Goal: Book appointment/travel/reservation

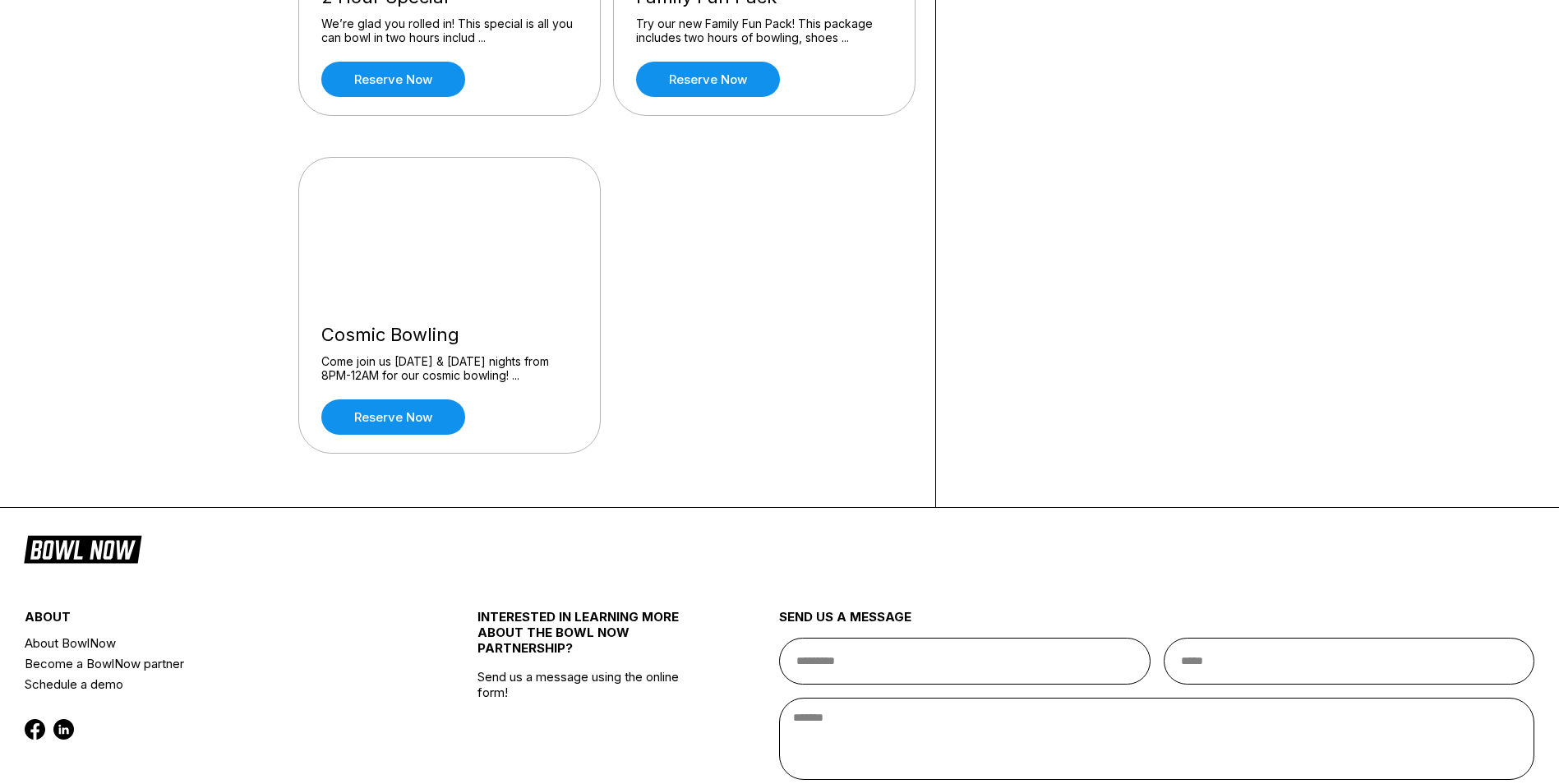
scroll to position [411, 0]
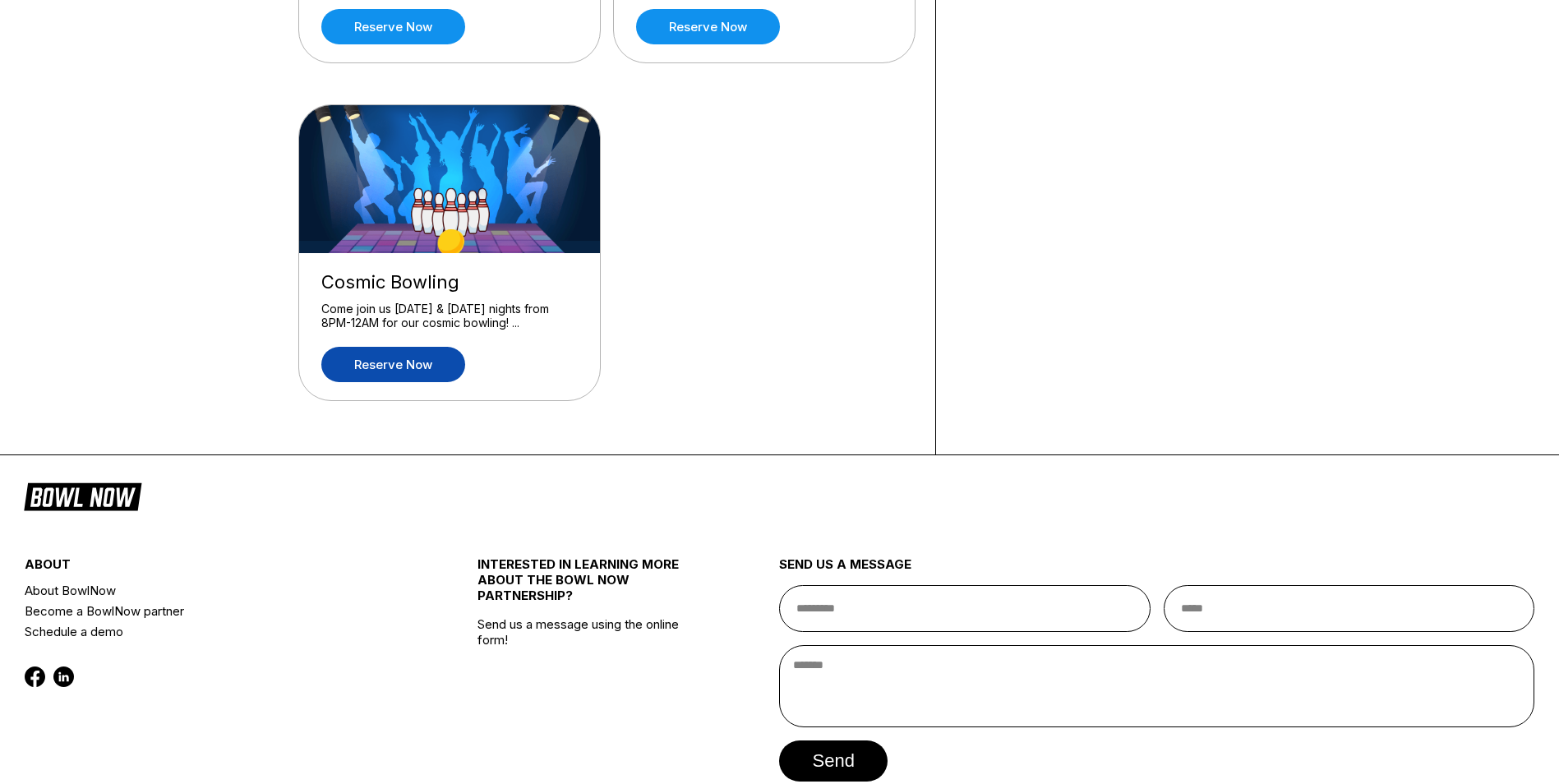
click at [419, 360] on link "Reserve now" at bounding box center [393, 364] width 144 height 35
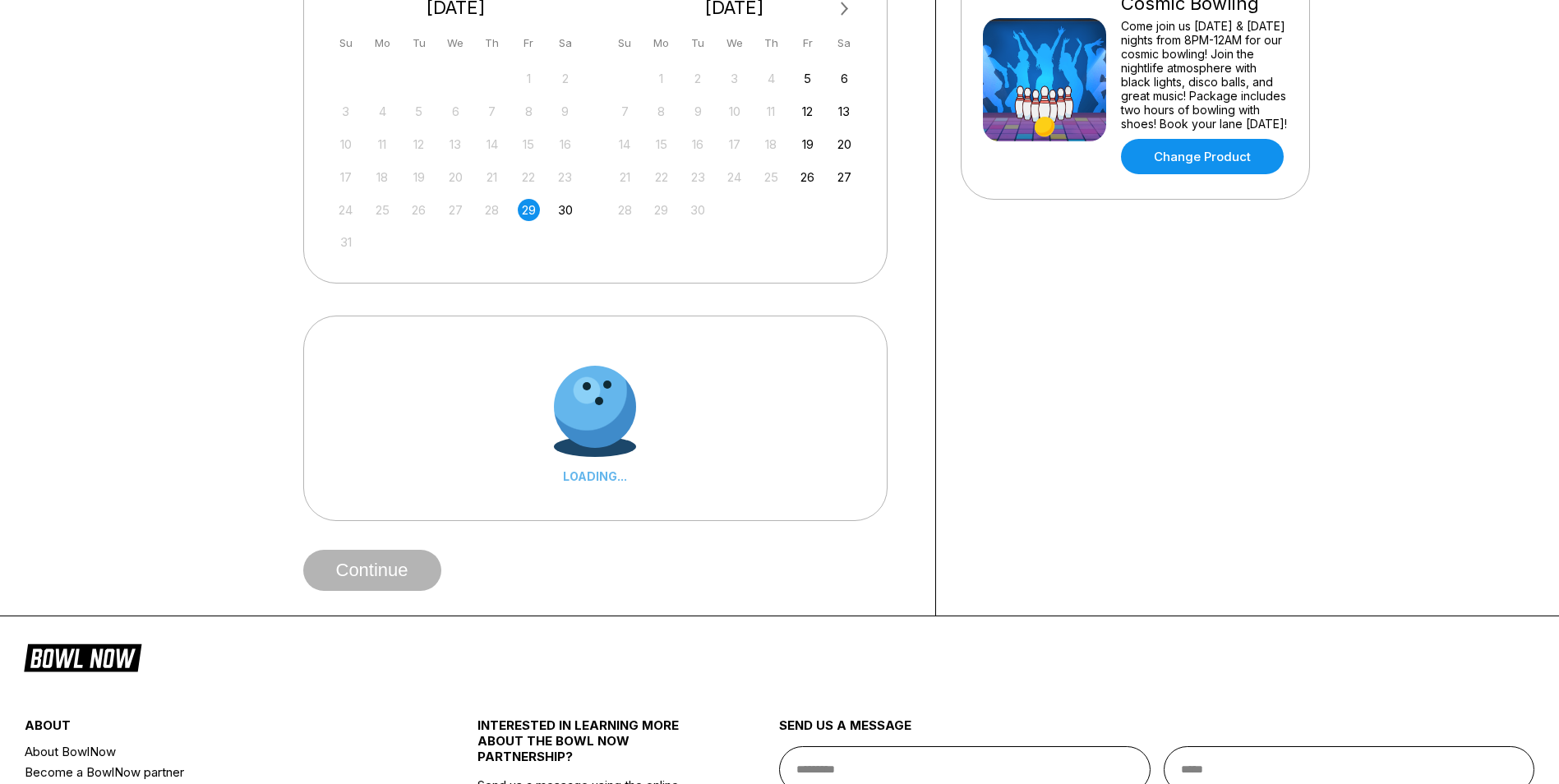
scroll to position [0, 0]
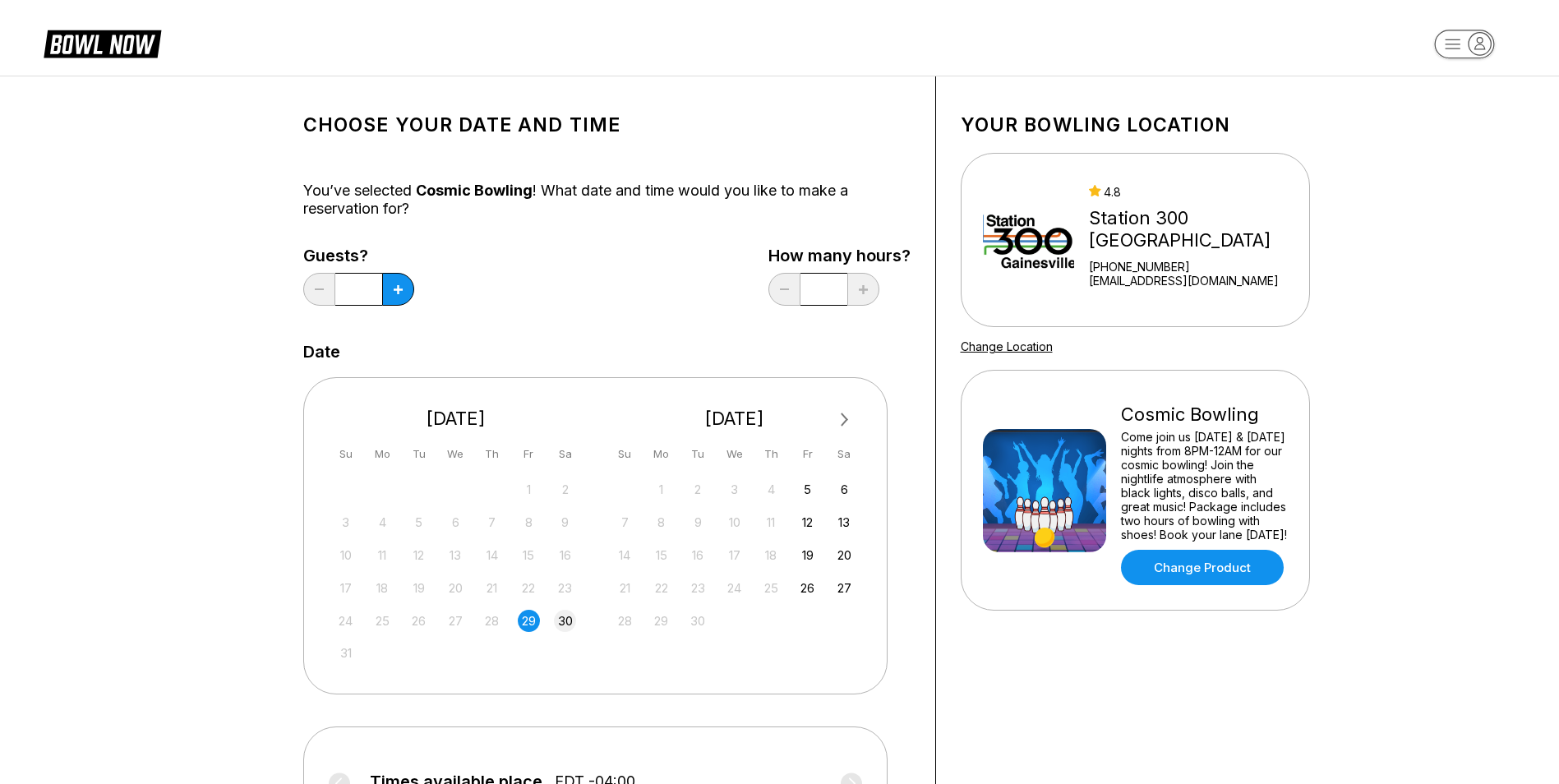
click at [569, 620] on div "30" at bounding box center [565, 620] width 22 height 22
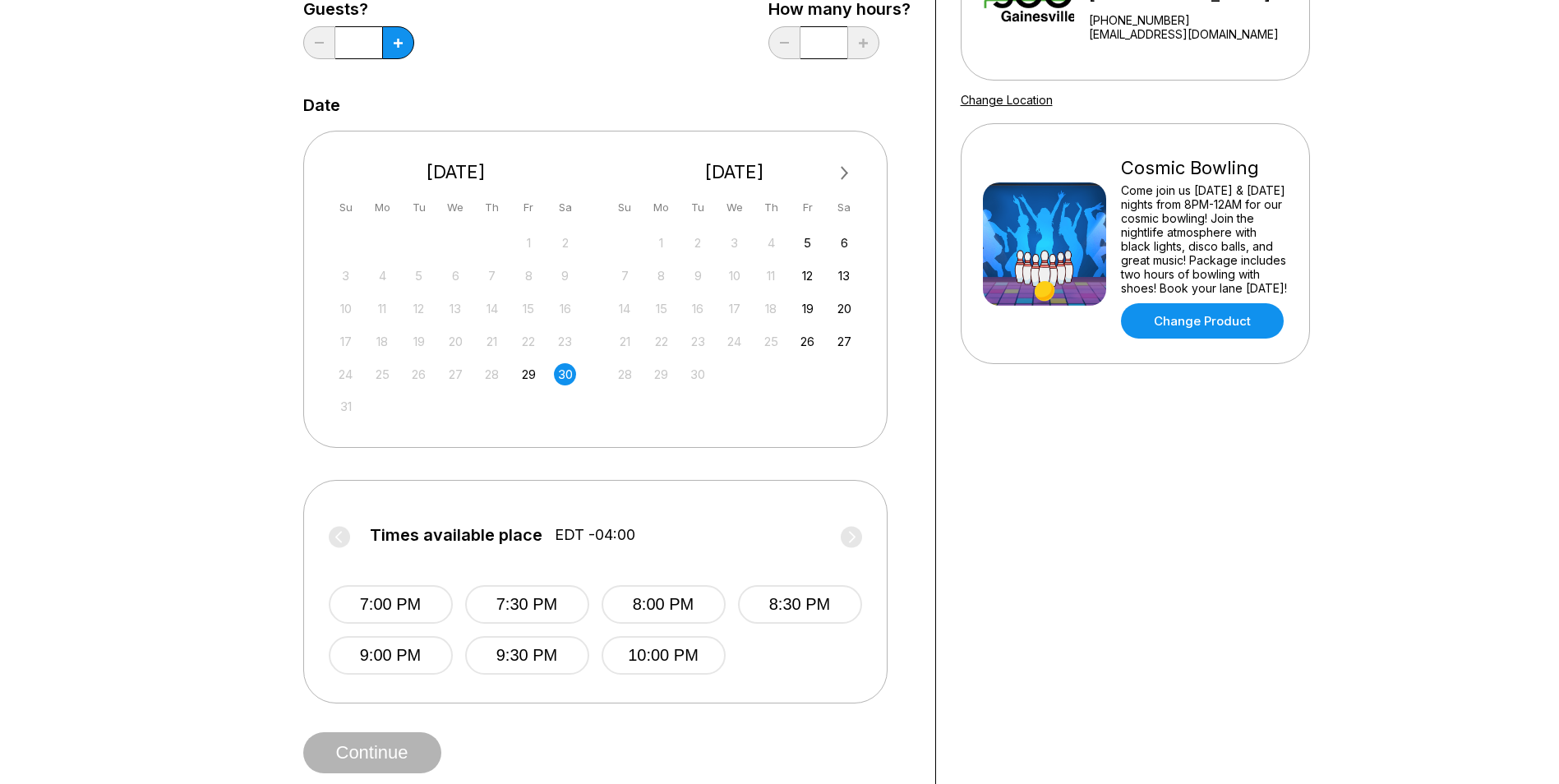
scroll to position [82, 0]
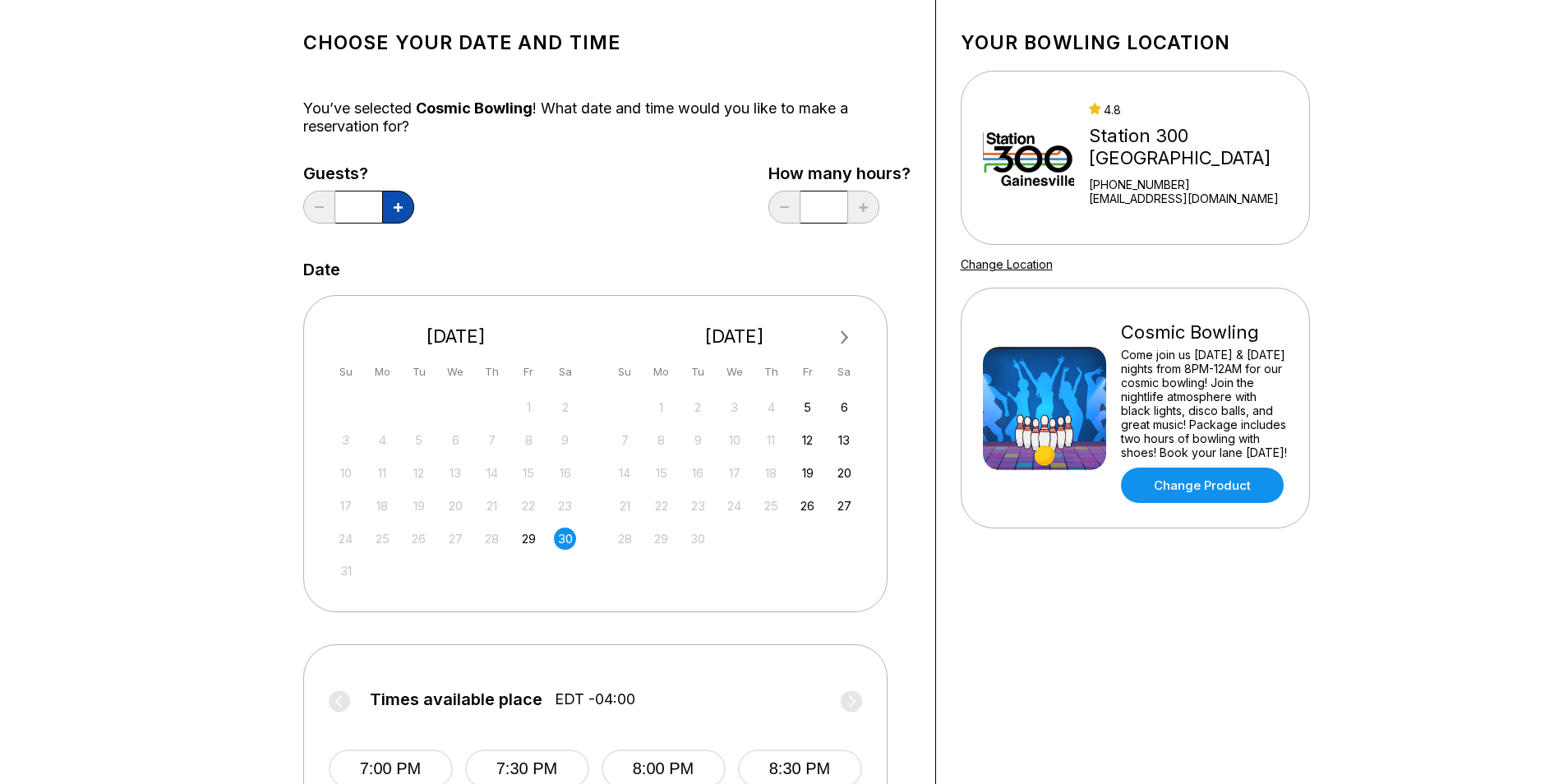
click at [399, 205] on icon at bounding box center [399, 207] width 9 height 9
type input "*"
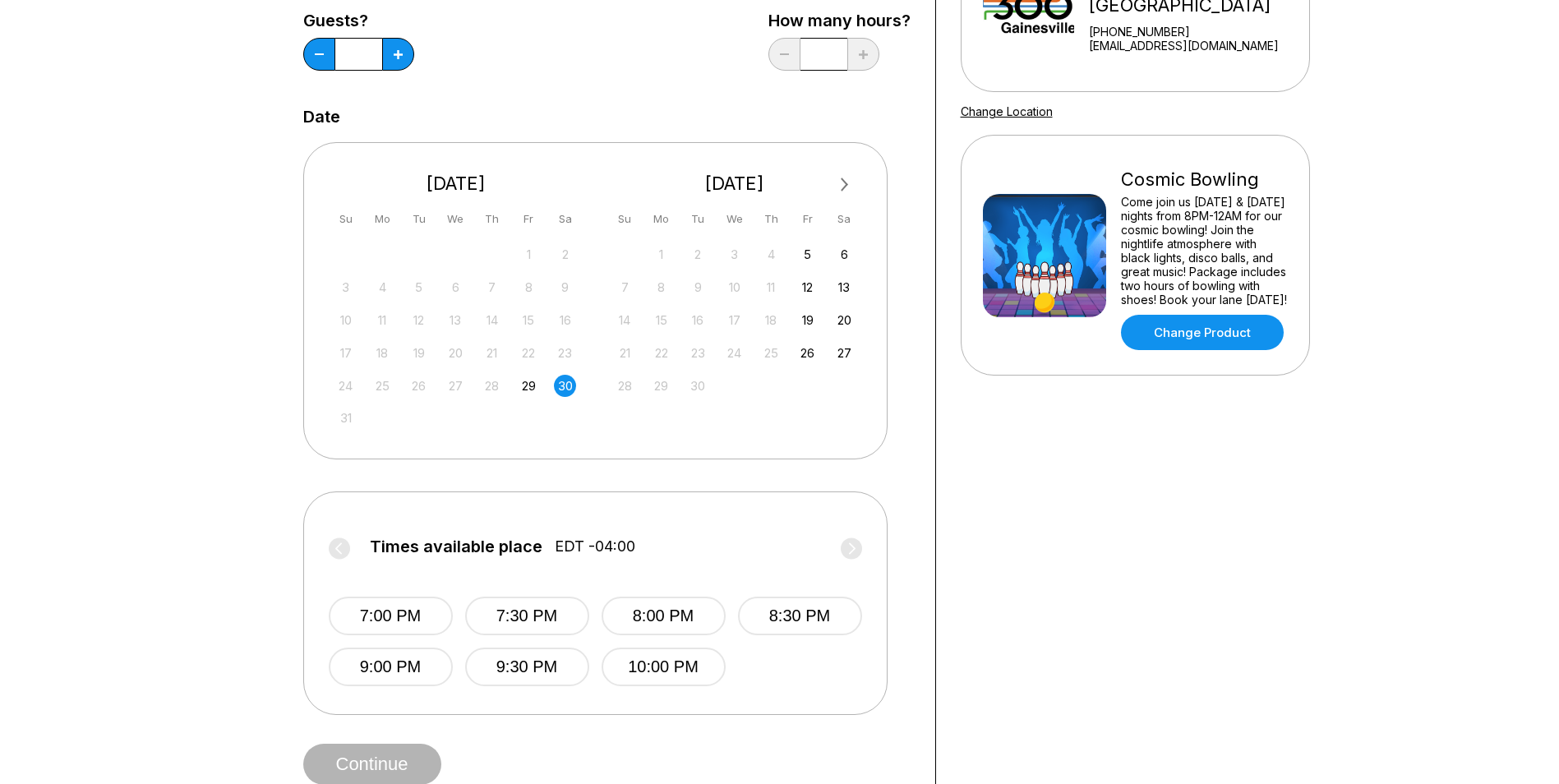
scroll to position [246, 0]
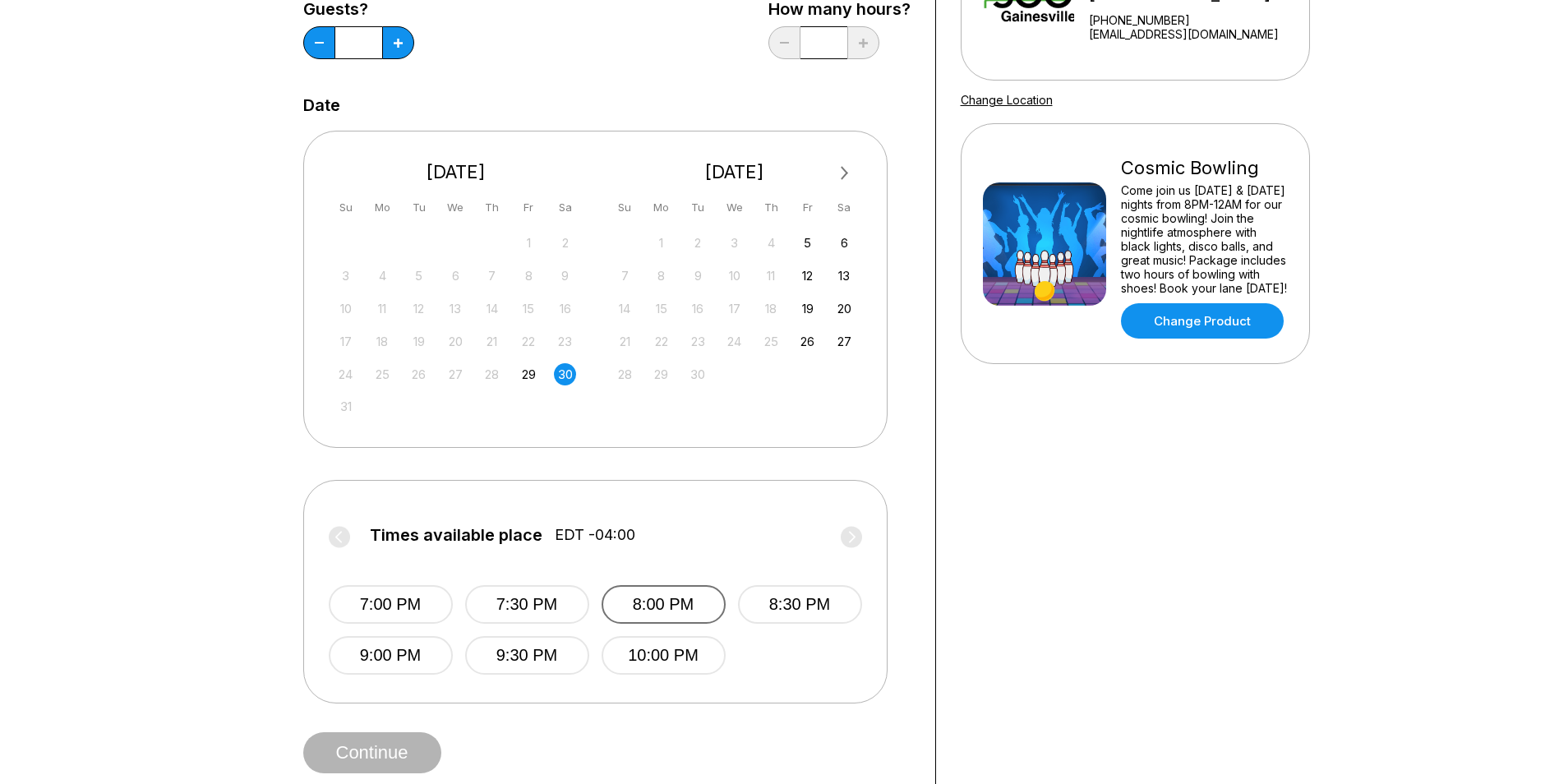
click at [672, 595] on button "8:00 PM" at bounding box center [663, 604] width 124 height 39
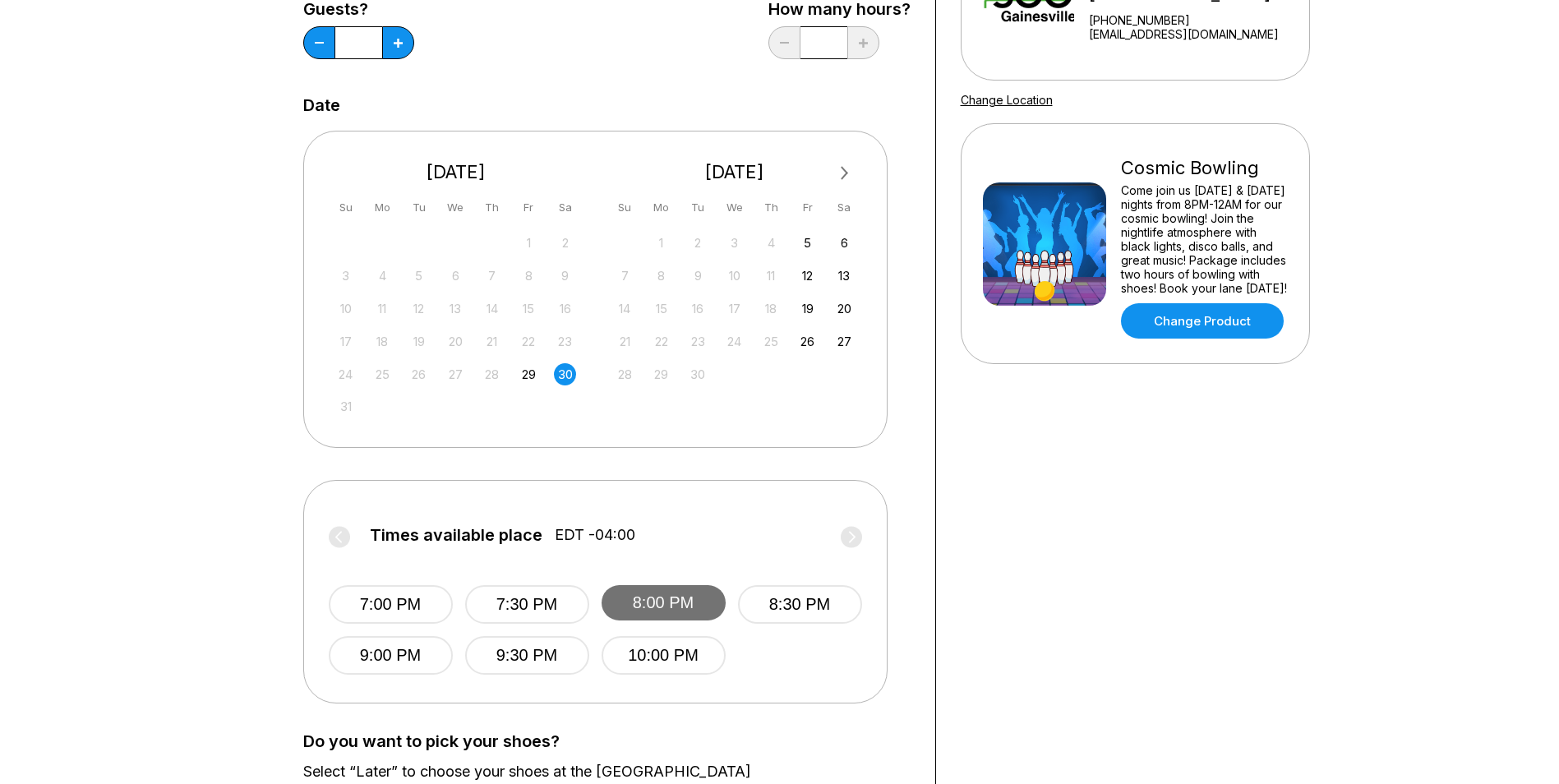
scroll to position [411, 0]
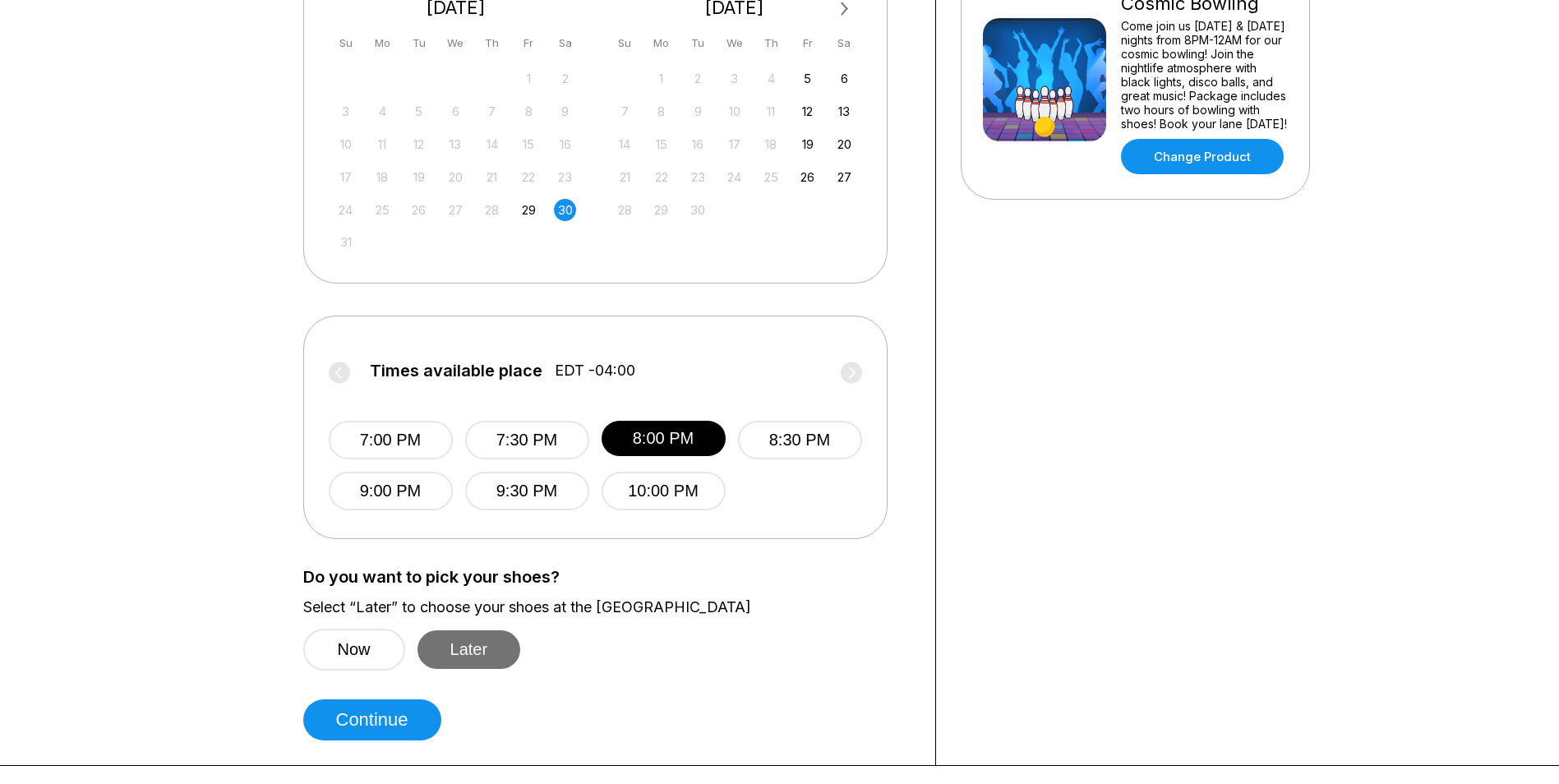
click at [496, 639] on button "Later" at bounding box center [469, 649] width 103 height 39
click at [390, 718] on button "Continue" at bounding box center [372, 719] width 138 height 41
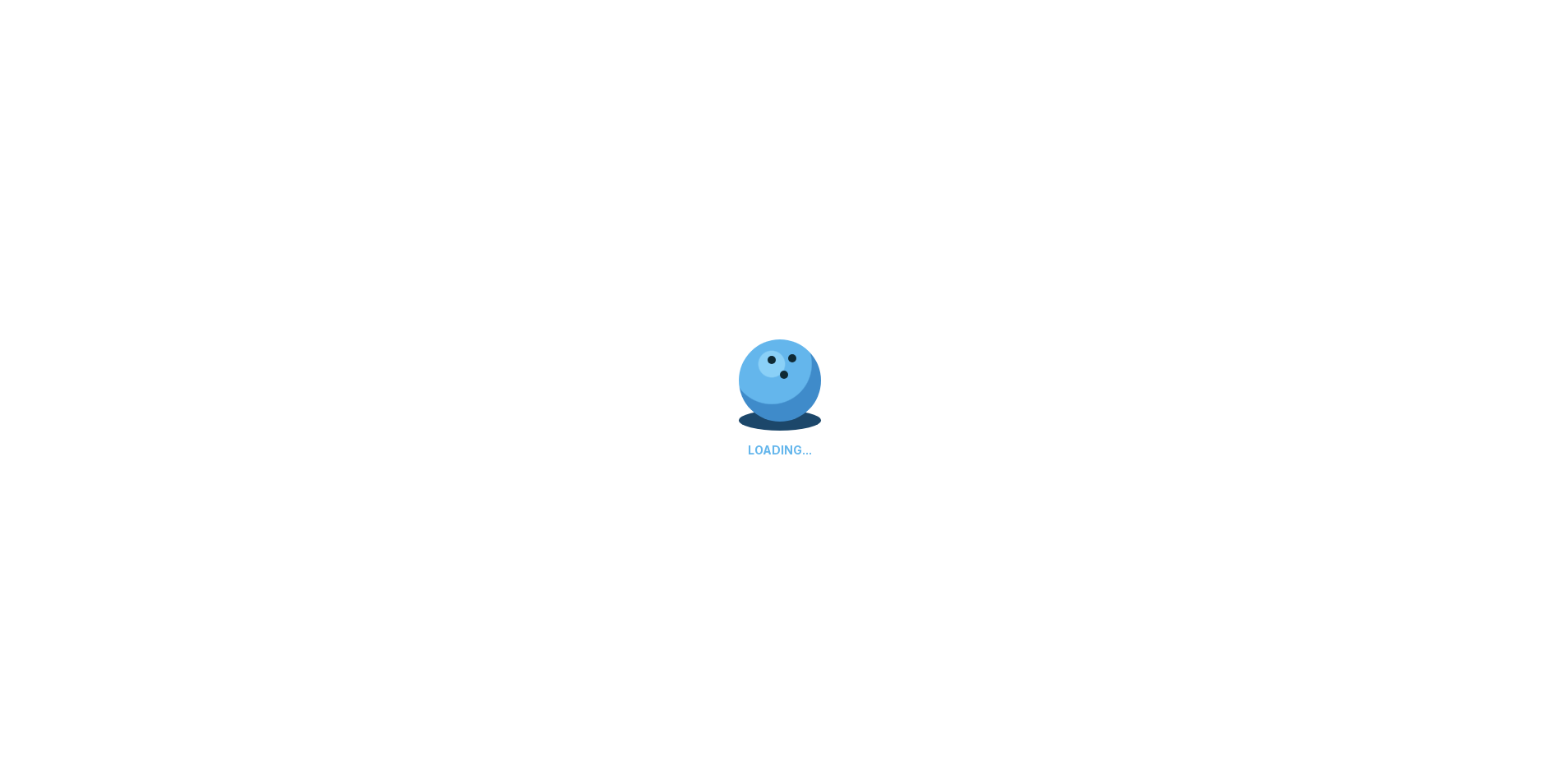
select select "**"
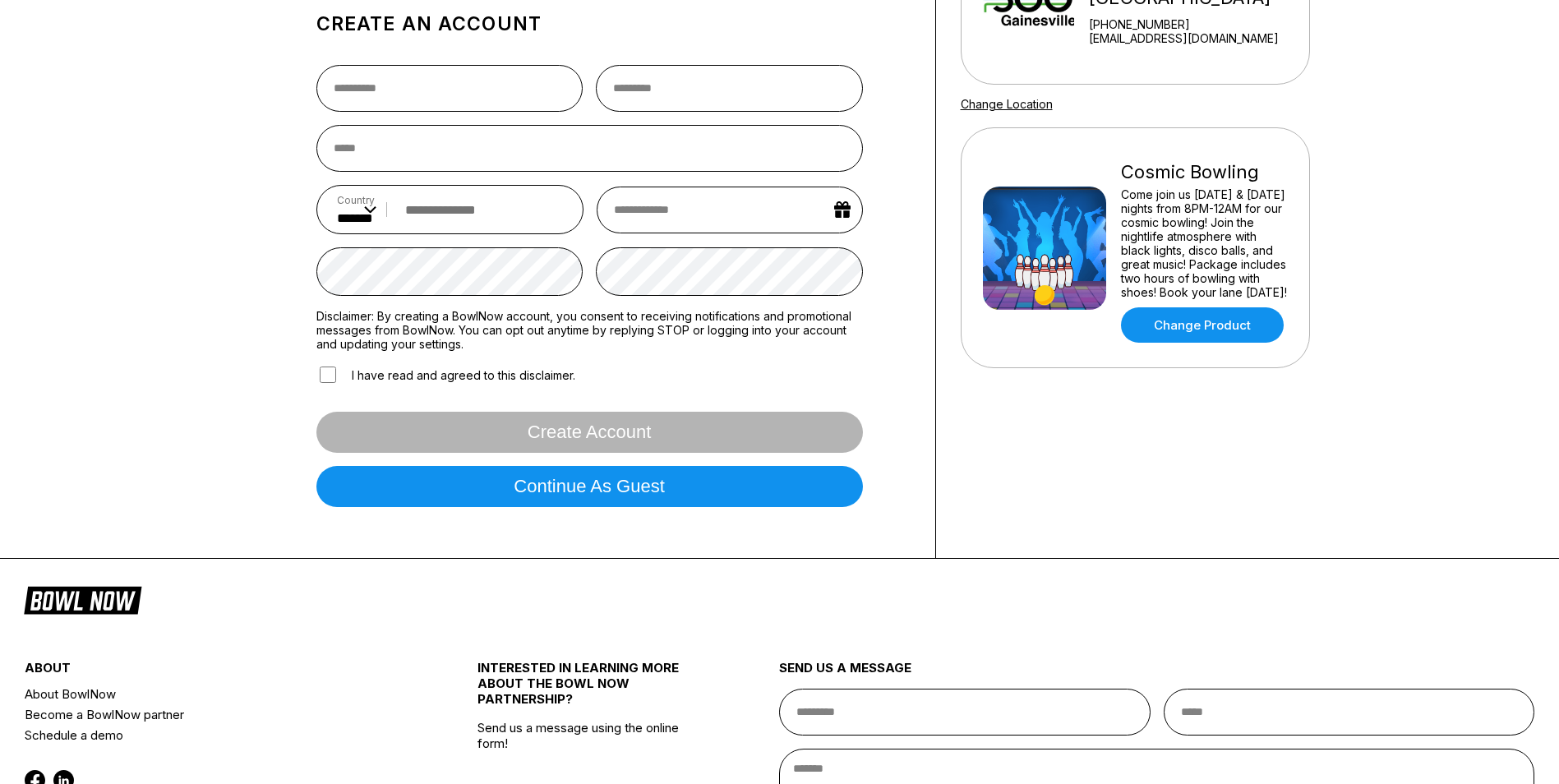
scroll to position [246, 0]
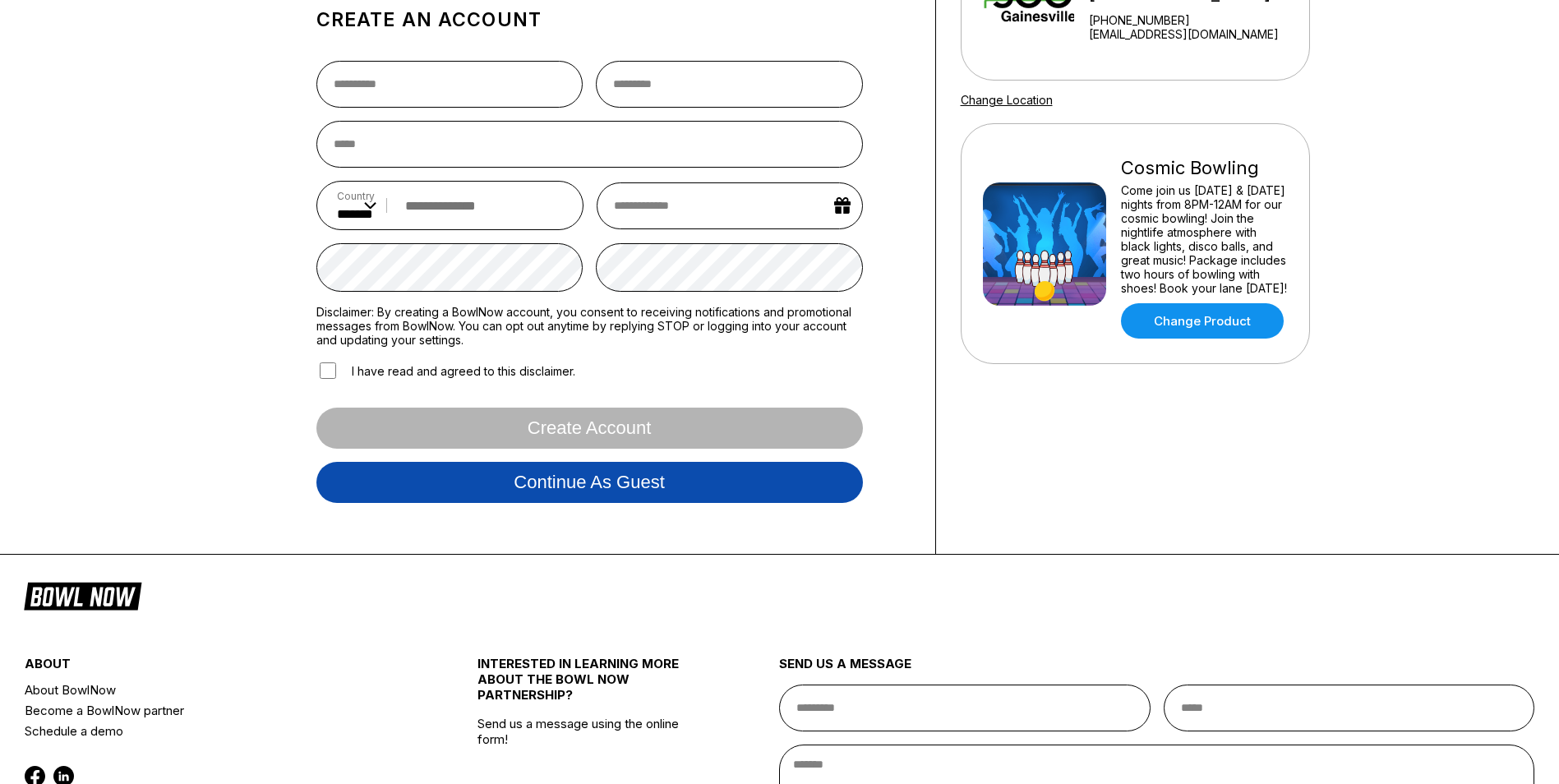
click at [580, 483] on button "Continue as guest" at bounding box center [589, 482] width 546 height 41
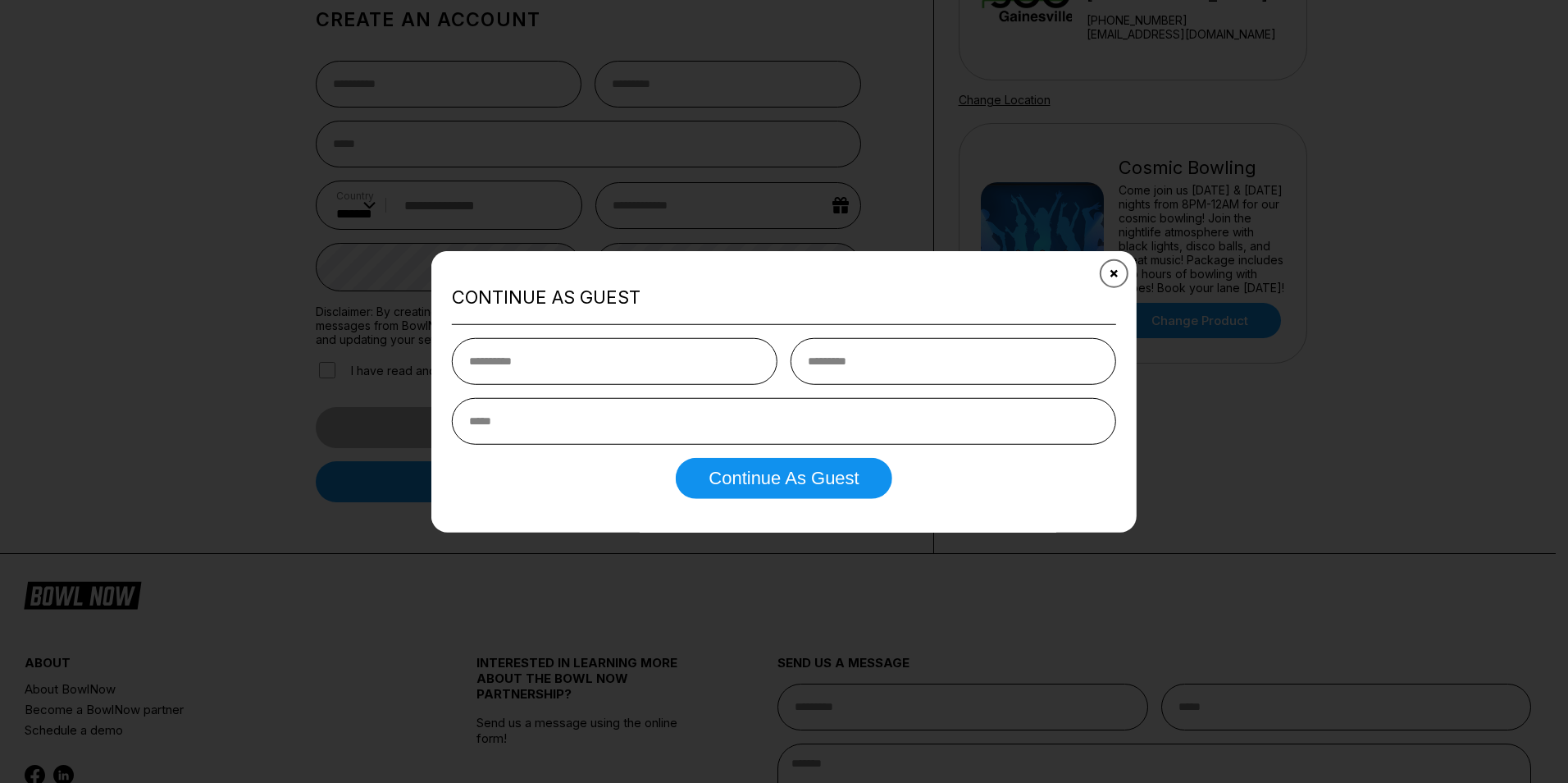
click at [1110, 271] on icon "Close" at bounding box center [1114, 273] width 14 height 14
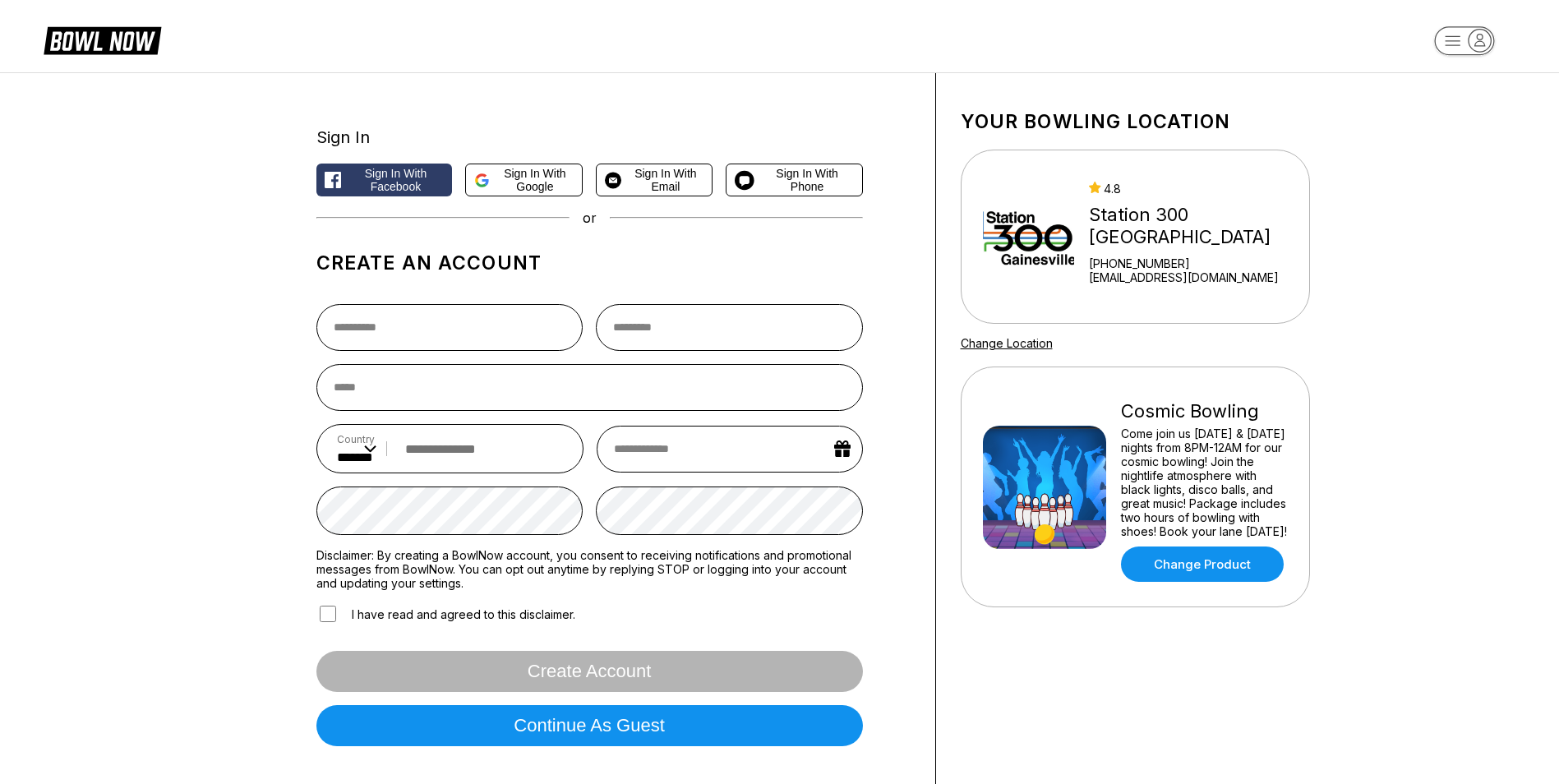
scroll to position [0, 0]
